Goal: Task Accomplishment & Management: Complete application form

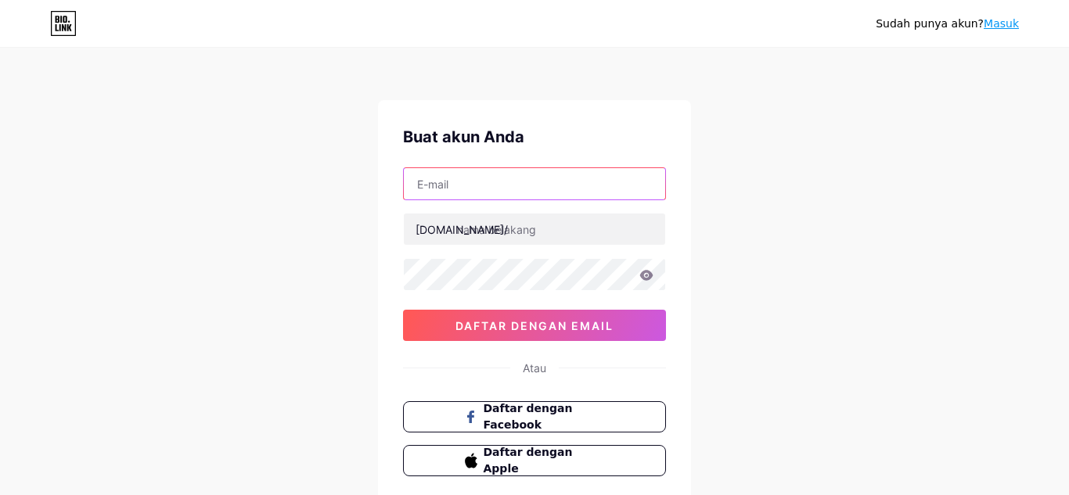
click at [566, 193] on input "text" at bounding box center [534, 183] width 261 height 31
type input "Media"
type input "MultiMedia"
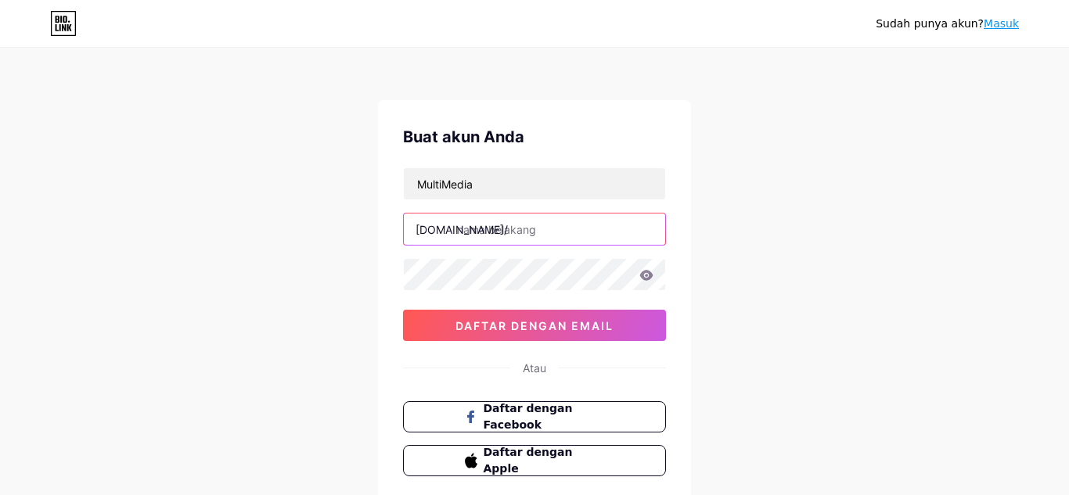
click at [575, 218] on input "text" at bounding box center [534, 229] width 261 height 31
type input "m"
type input "asmauhusnamedia_"
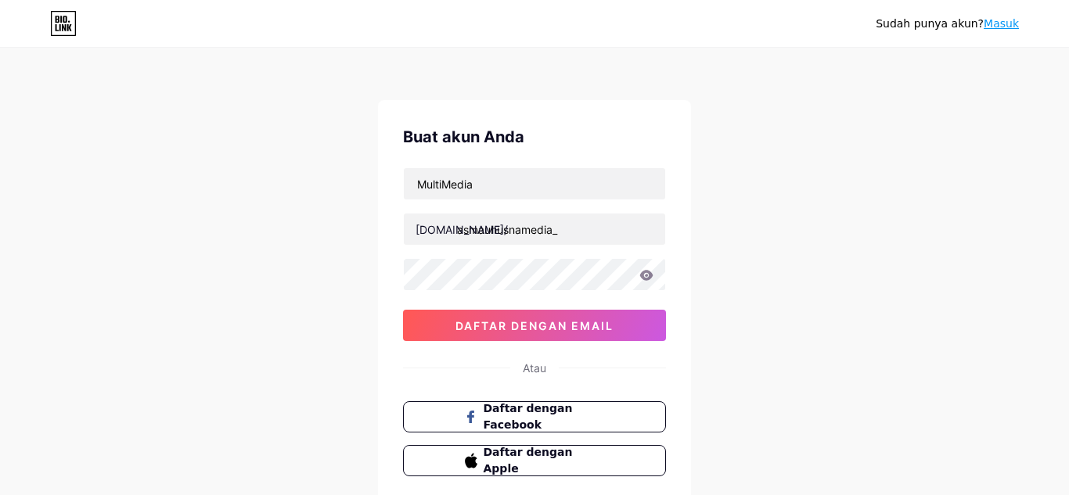
click at [647, 276] on icon at bounding box center [646, 275] width 13 height 10
click at [642, 276] on icon at bounding box center [646, 275] width 13 height 10
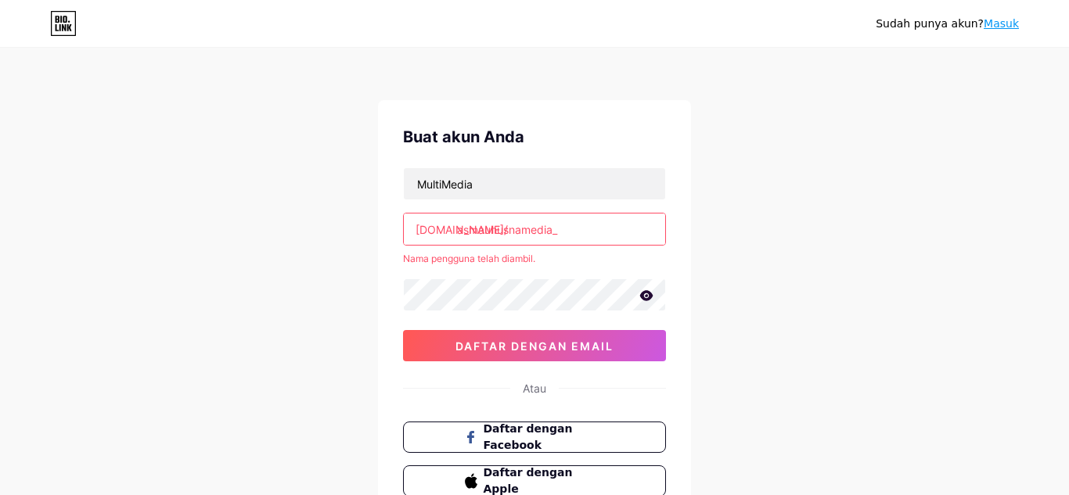
click at [649, 295] on icon at bounding box center [646, 295] width 13 height 10
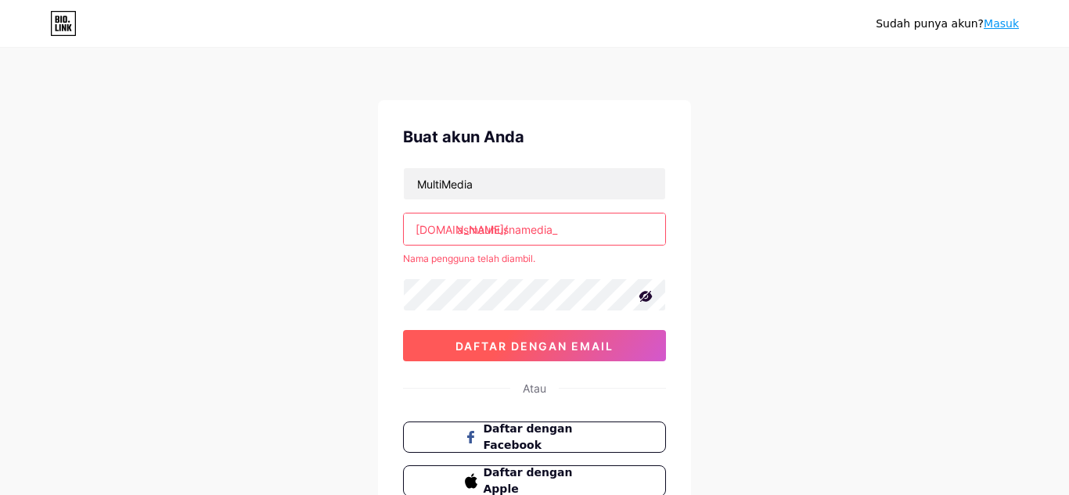
click at [590, 349] on font "daftar dengan email" at bounding box center [535, 346] width 158 height 13
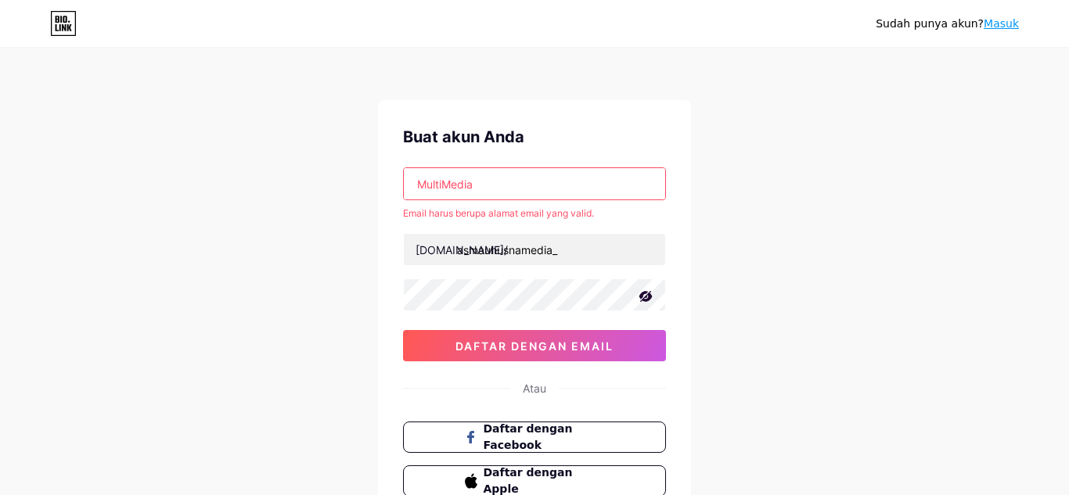
click at [546, 189] on input "MultiMedia" at bounding box center [534, 183] width 261 height 31
type input "M"
type input "2"
